Goal: Transaction & Acquisition: Book appointment/travel/reservation

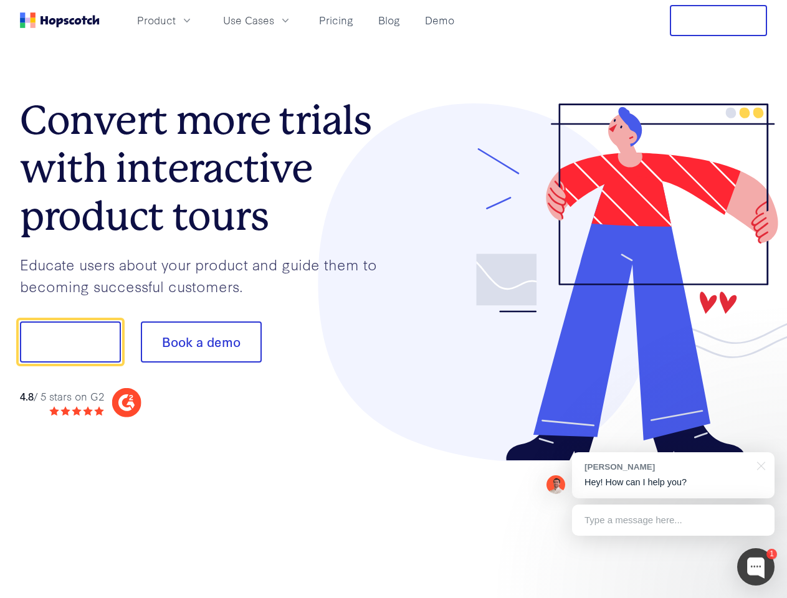
click at [394, 299] on div at bounding box center [581, 282] width 374 height 358
click at [176, 20] on span "Product" at bounding box center [156, 20] width 39 height 16
click at [274, 20] on span "Use Cases" at bounding box center [248, 20] width 51 height 16
click at [718, 21] on button "Free Trial" at bounding box center [718, 20] width 97 height 31
click at [70, 342] on button "Show me!" at bounding box center [70, 341] width 101 height 41
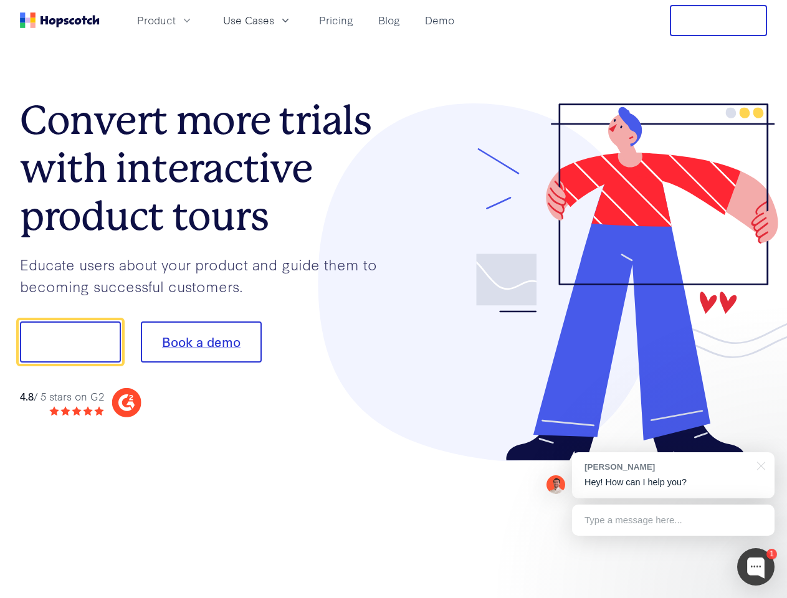
click at [201, 342] on button "Book a demo" at bounding box center [201, 341] width 121 height 41
click at [756, 567] on div at bounding box center [755, 566] width 37 height 37
click at [673, 475] on div "[PERSON_NAME] Hey! How can I help you?" at bounding box center [673, 475] width 202 height 46
click at [759, 465] on div at bounding box center [758, 465] width 31 height 26
click at [673, 520] on div at bounding box center [658, 340] width 234 height 415
